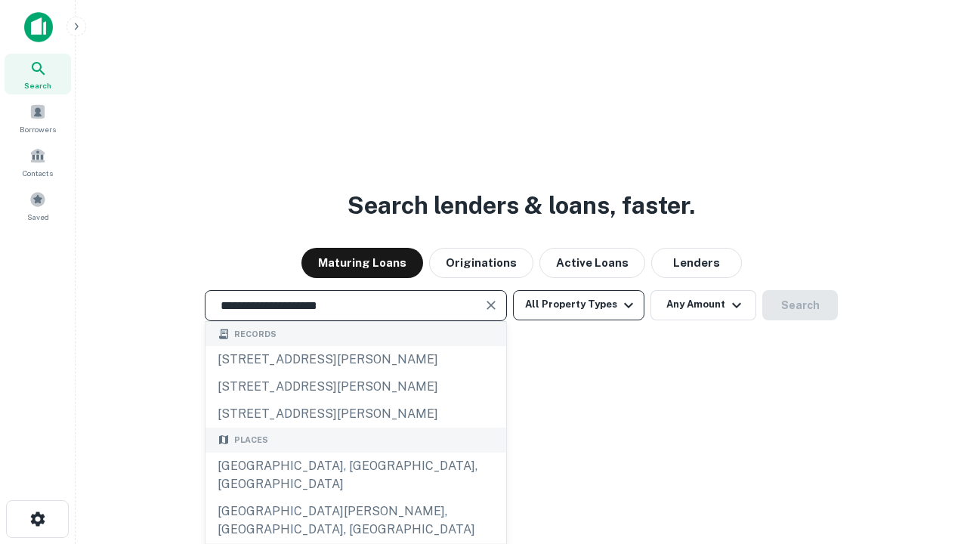
click at [355, 498] on div "[GEOGRAPHIC_DATA], [GEOGRAPHIC_DATA], [GEOGRAPHIC_DATA]" at bounding box center [355, 475] width 301 height 45
type input "**********"
click at [579, 304] on button "All Property Types" at bounding box center [578, 305] width 131 height 30
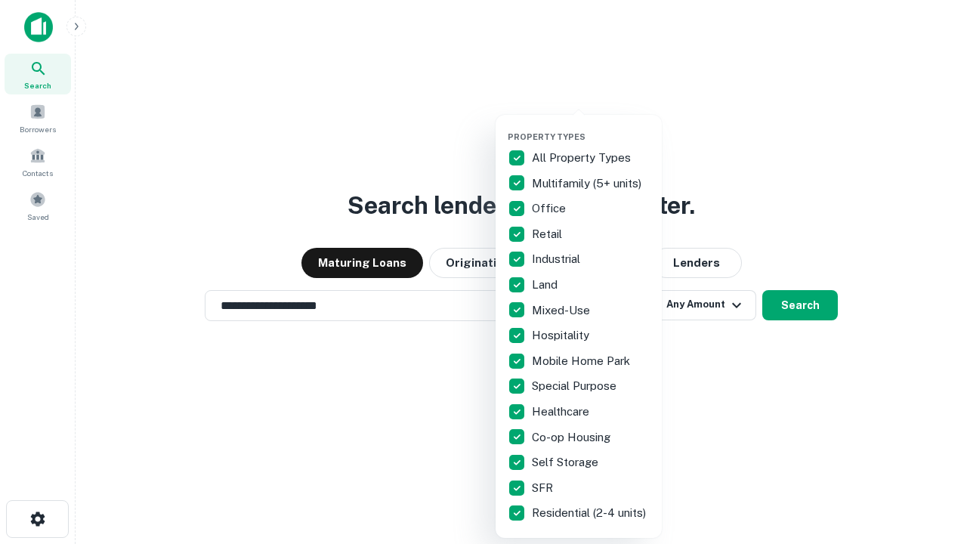
click at [591, 127] on button "button" at bounding box center [591, 127] width 166 height 1
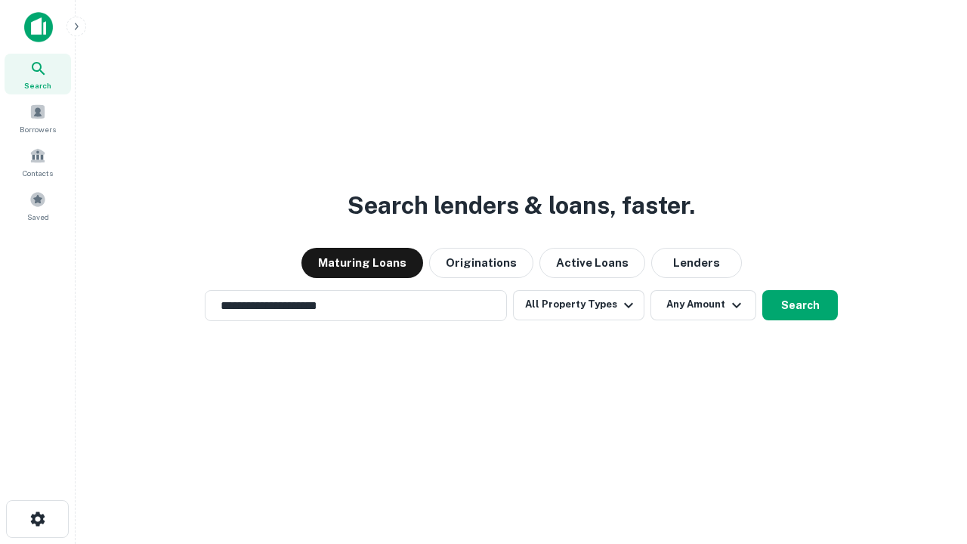
scroll to position [9, 182]
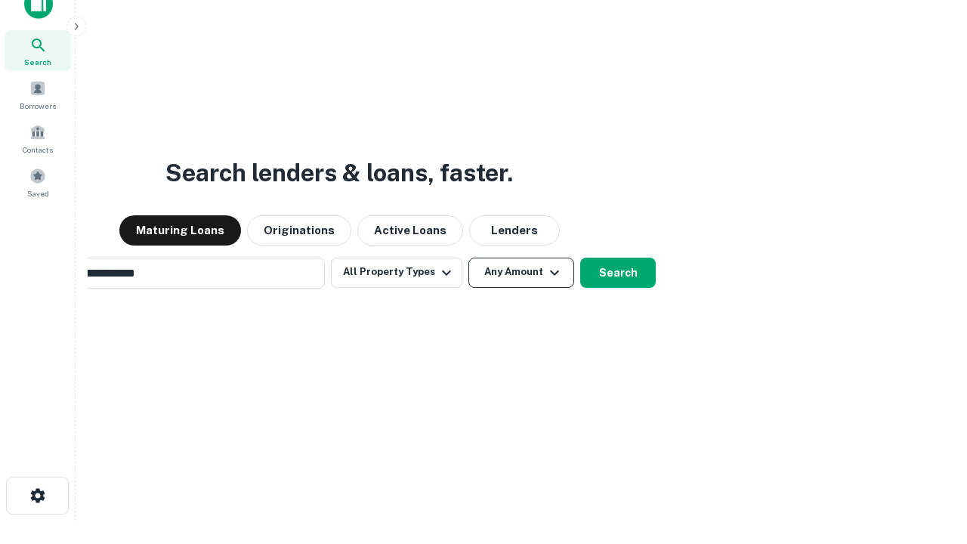
click at [468, 258] on button "Any Amount" at bounding box center [521, 273] width 106 height 30
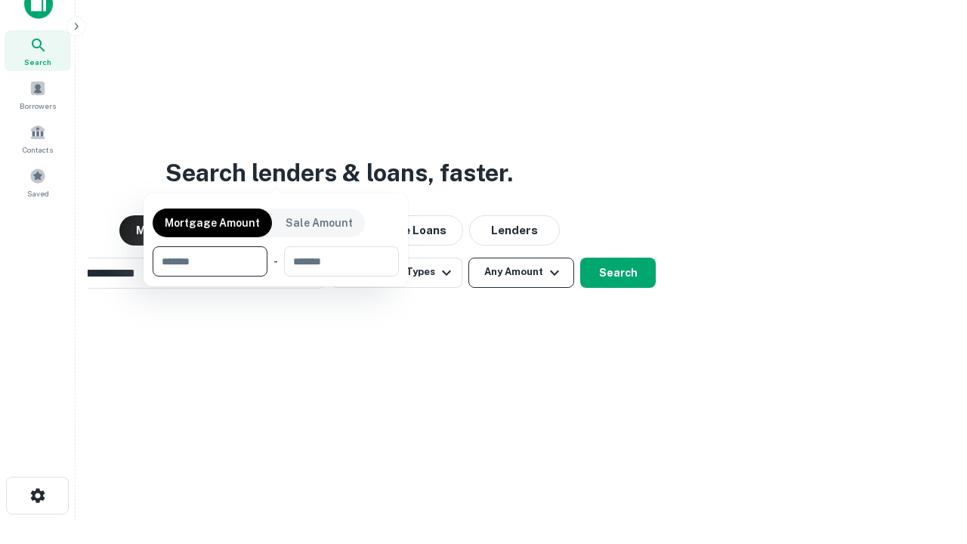
scroll to position [109, 428]
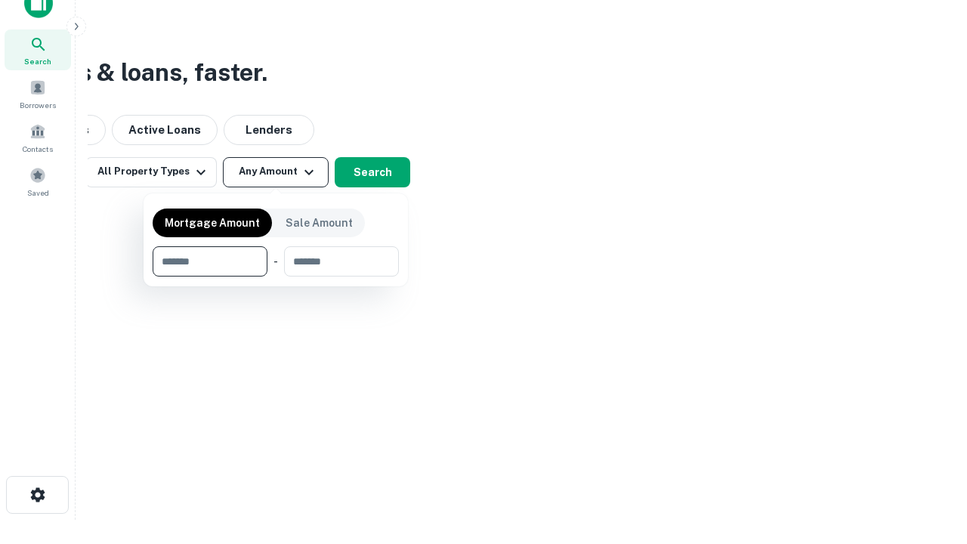
type input "*******"
click at [276, 276] on button "button" at bounding box center [276, 276] width 246 height 1
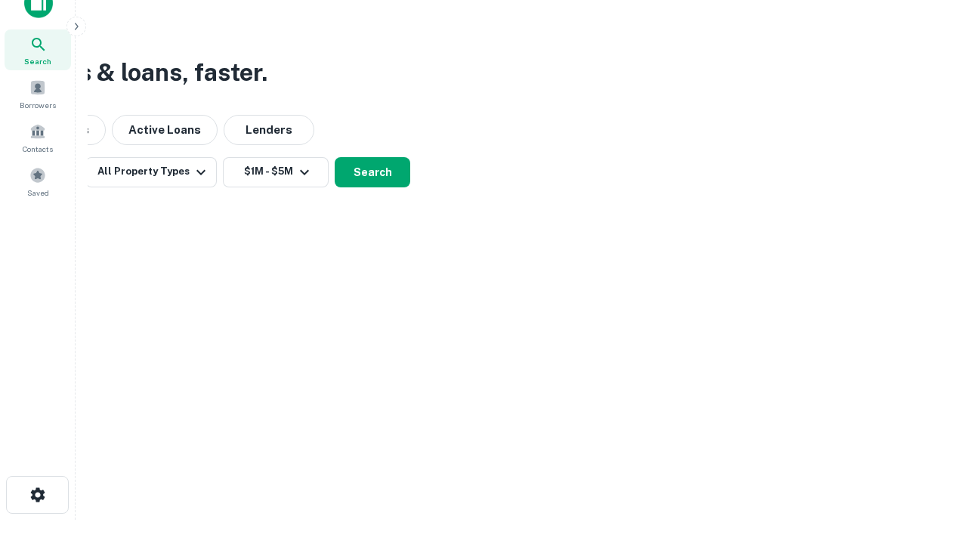
scroll to position [23, 0]
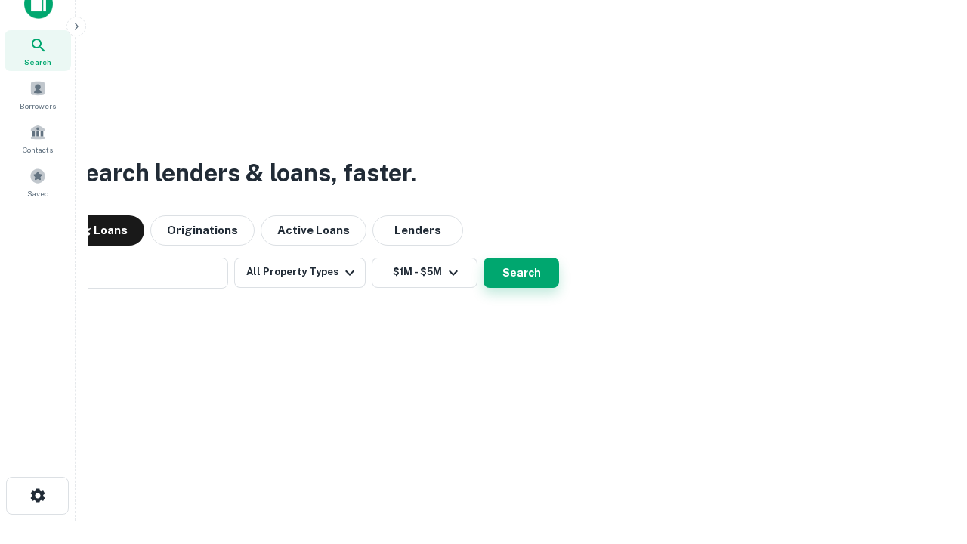
click at [483, 258] on button "Search" at bounding box center [521, 273] width 76 height 30
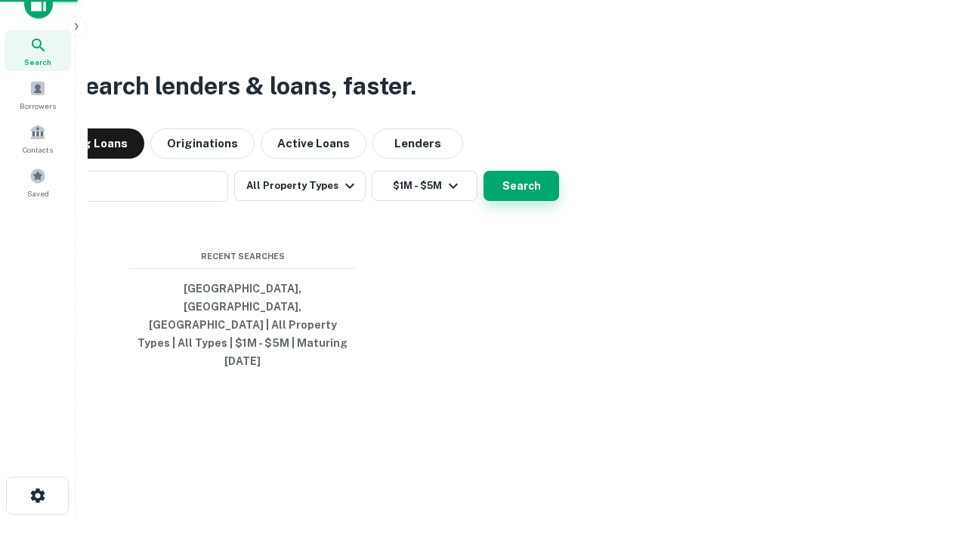
scroll to position [24, 0]
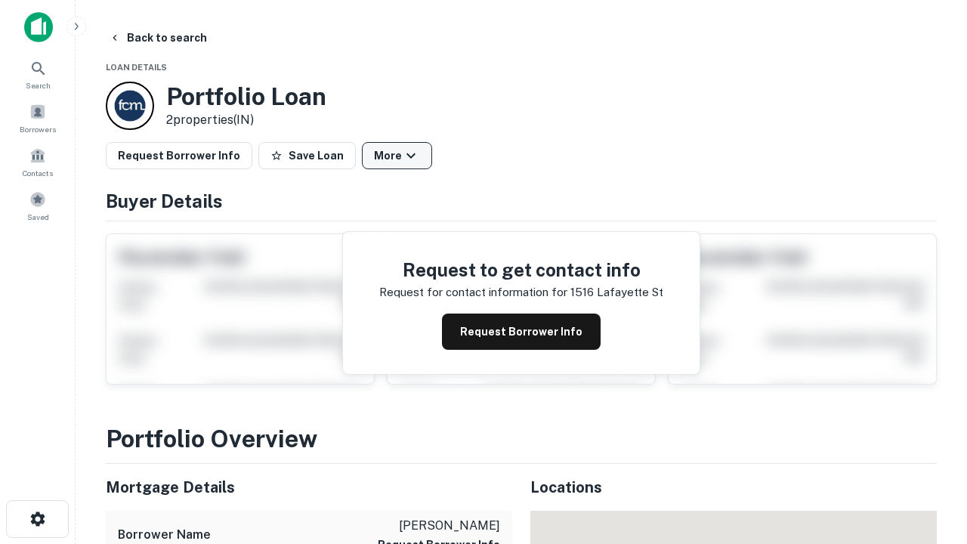
click at [397, 156] on button "More" at bounding box center [397, 155] width 70 height 27
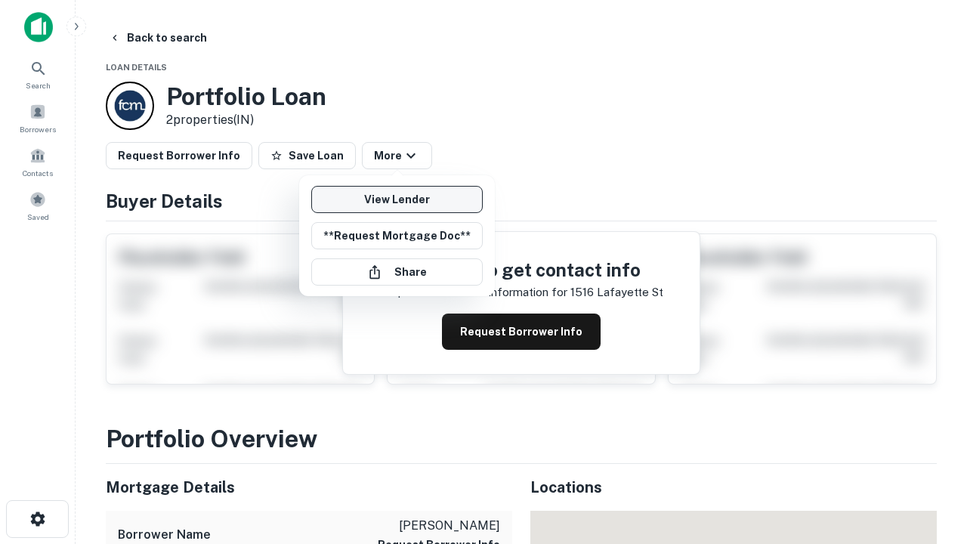
click at [397, 199] on link "View Lender" at bounding box center [396, 199] width 171 height 27
